Goal: Find specific page/section

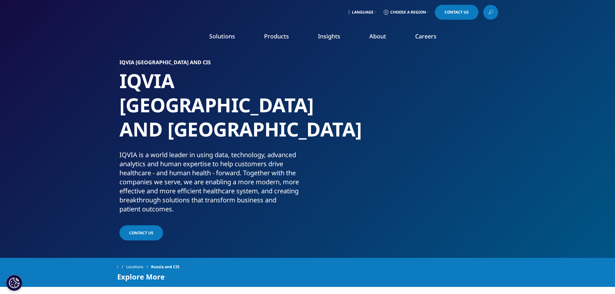
click at [372, 11] on link "Language" at bounding box center [362, 12] width 30 height 15
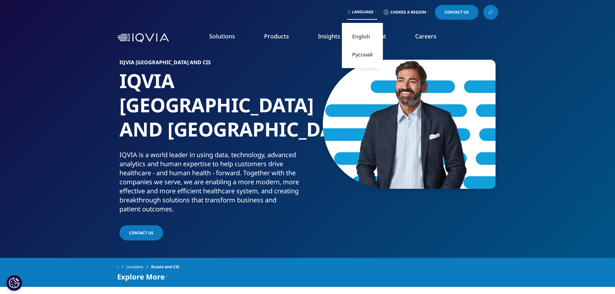
click at [360, 53] on link "Русский" at bounding box center [362, 55] width 41 height 18
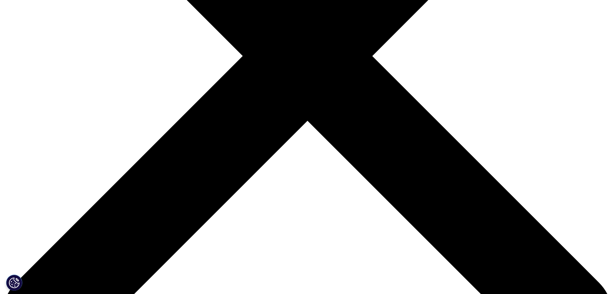
scroll to position [291, 0]
